Goal: Task Accomplishment & Management: Manage account settings

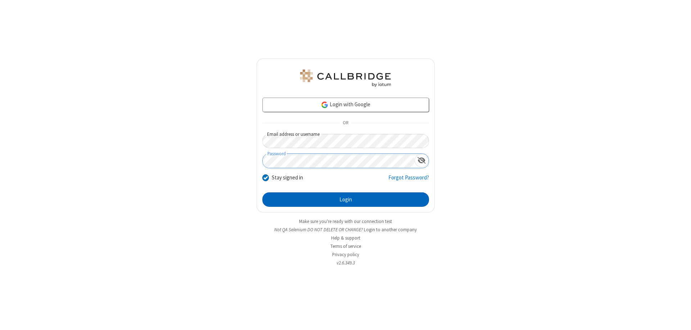
click at [345, 199] on button "Login" at bounding box center [345, 199] width 167 height 14
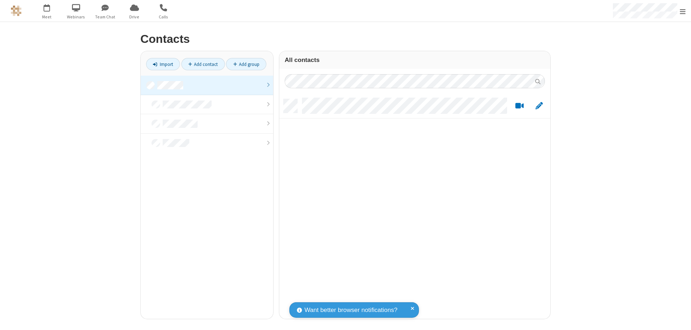
scroll to position [219, 266]
click at [207, 85] on link at bounding box center [207, 85] width 132 height 19
click at [246, 64] on link "Add group" at bounding box center [246, 64] width 40 height 12
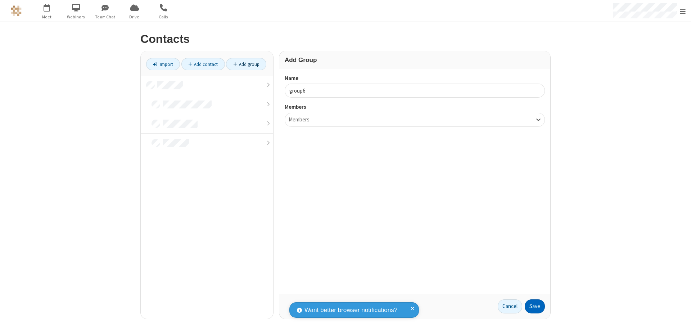
type input "group6"
click at [535, 306] on button "Save" at bounding box center [535, 306] width 20 height 14
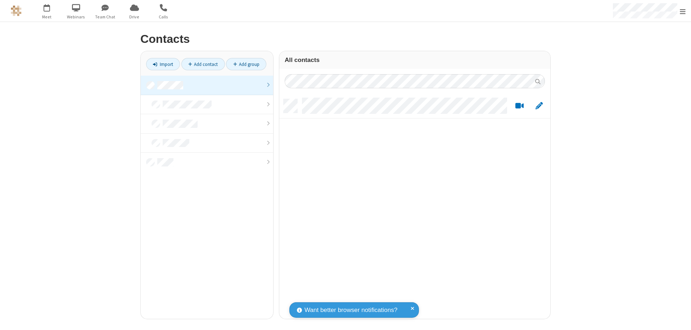
click at [207, 85] on link at bounding box center [207, 85] width 132 height 19
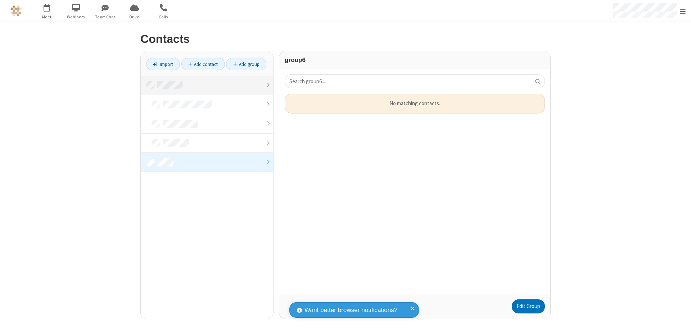
scroll to position [195, 266]
click at [528, 306] on link "Edit Group" at bounding box center [528, 306] width 33 height 14
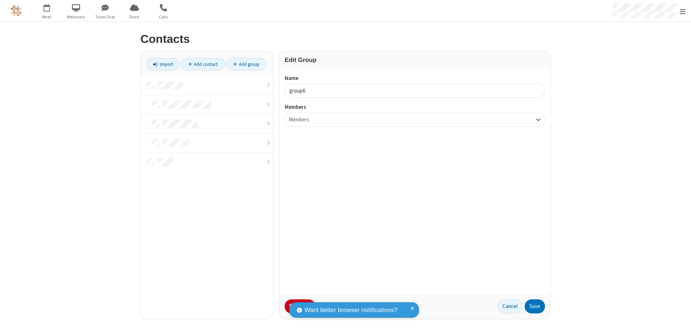
click at [0, 0] on button "No Thanks" at bounding box center [0, 0] width 0 height 0
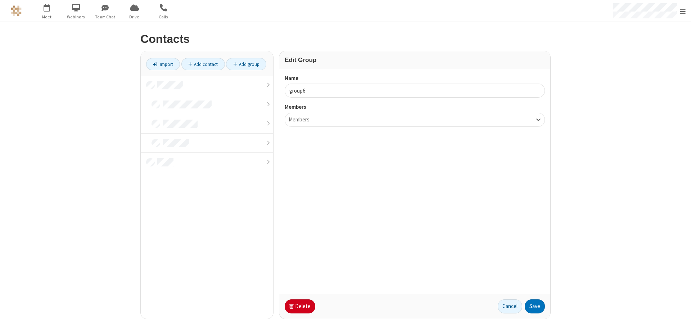
click at [299, 306] on button "Delete" at bounding box center [300, 306] width 31 height 14
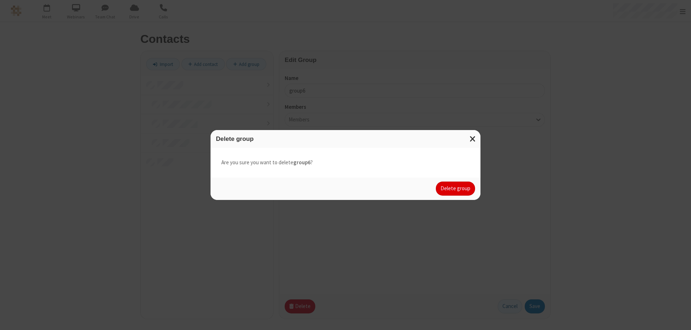
click at [456, 188] on button "Delete group" at bounding box center [455, 188] width 39 height 14
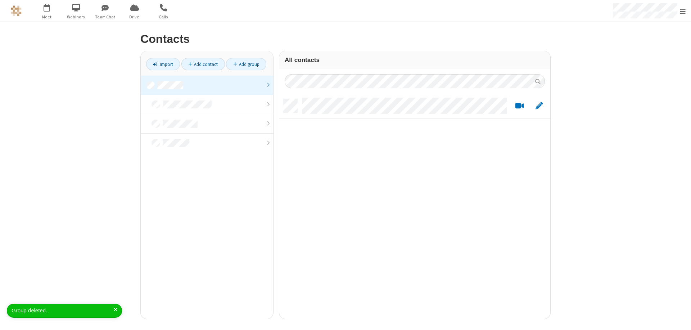
scroll to position [219, 266]
